Goal: Book appointment/travel/reservation

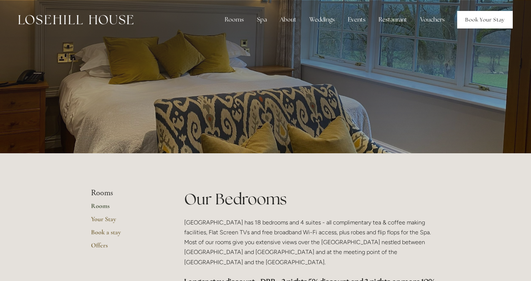
click at [502, 15] on link "Book Your Stay" at bounding box center [485, 20] width 56 height 18
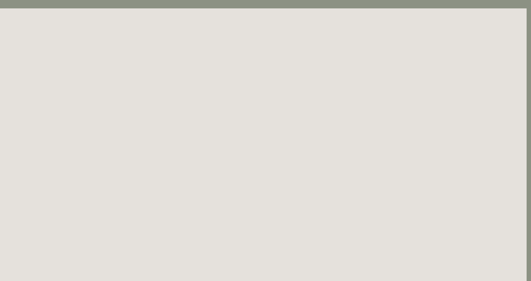
scroll to position [0, 4]
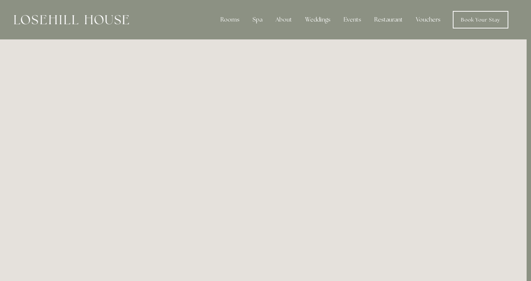
click at [87, 14] on div at bounding box center [71, 20] width 115 height 18
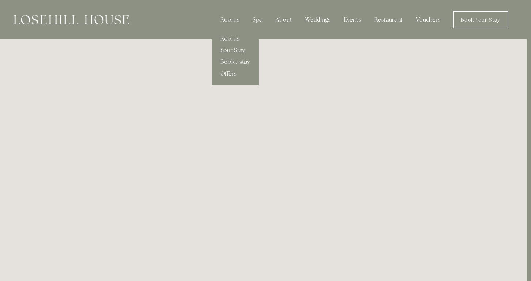
click at [229, 20] on div "Rooms" at bounding box center [230, 19] width 31 height 15
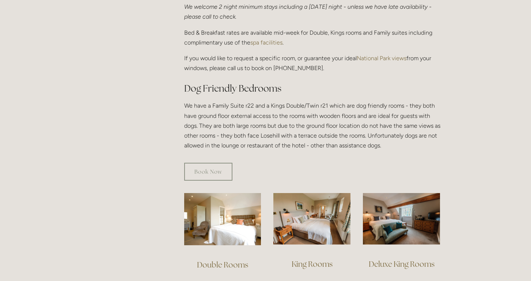
scroll to position [377, 0]
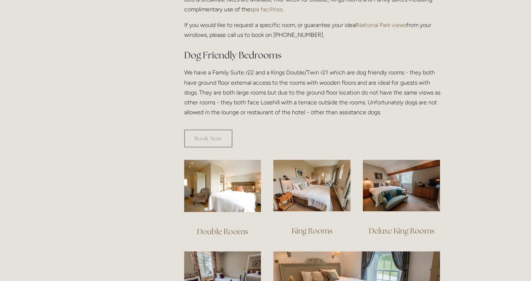
click at [323, 160] on img at bounding box center [311, 186] width 77 height 52
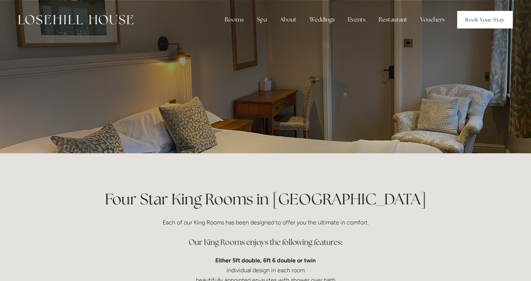
click at [497, 14] on link "Book Your Stay" at bounding box center [485, 20] width 56 height 18
